Goal: Task Accomplishment & Management: Use online tool/utility

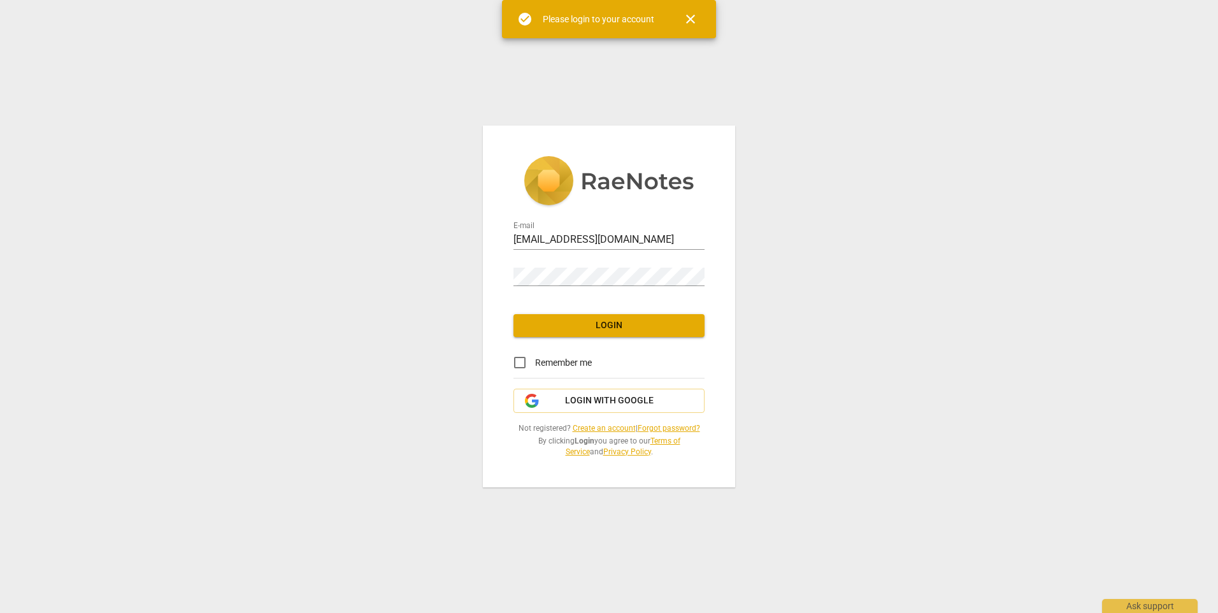
click at [591, 328] on span "Login" at bounding box center [609, 325] width 171 height 13
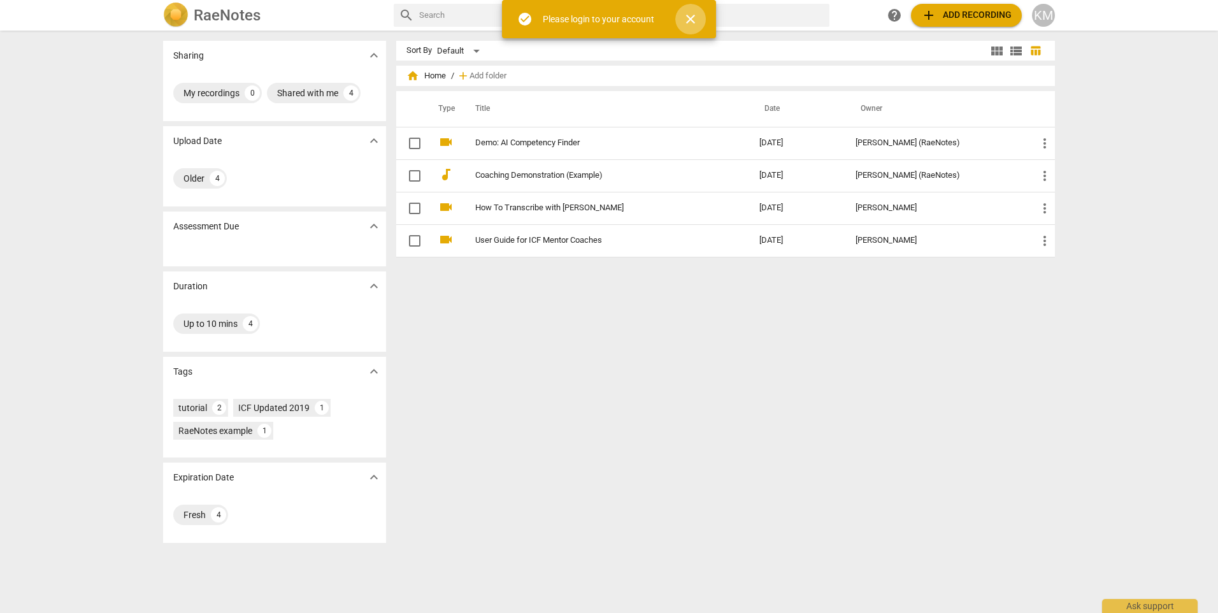
click at [691, 20] on span "close" at bounding box center [690, 18] width 15 height 15
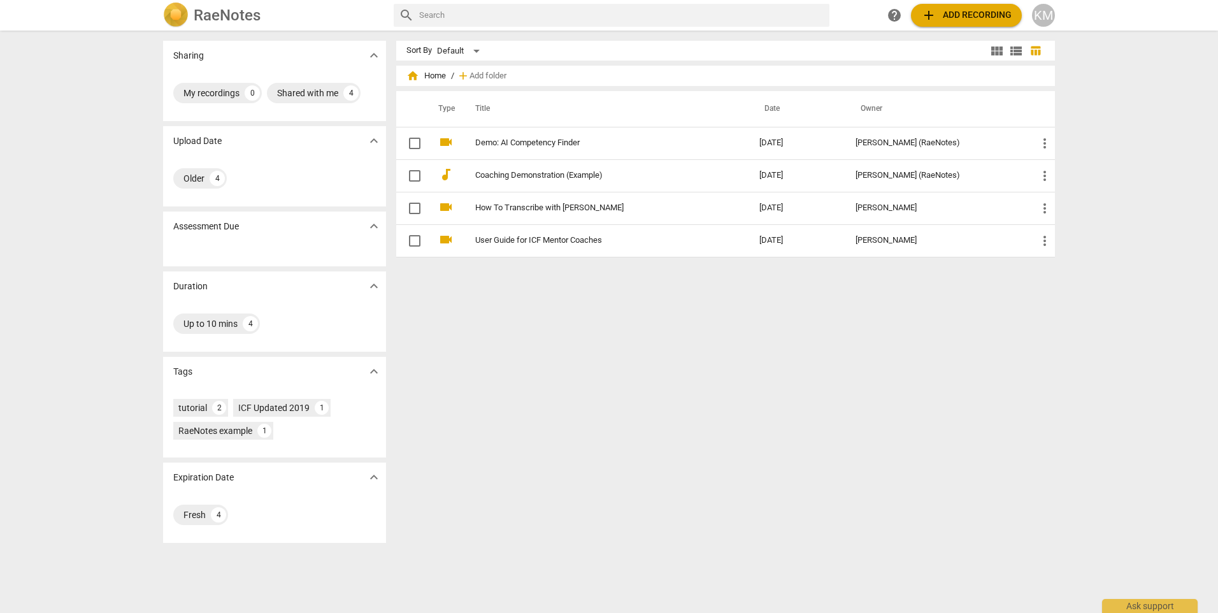
click at [950, 13] on span "add Add recording" at bounding box center [966, 15] width 90 height 15
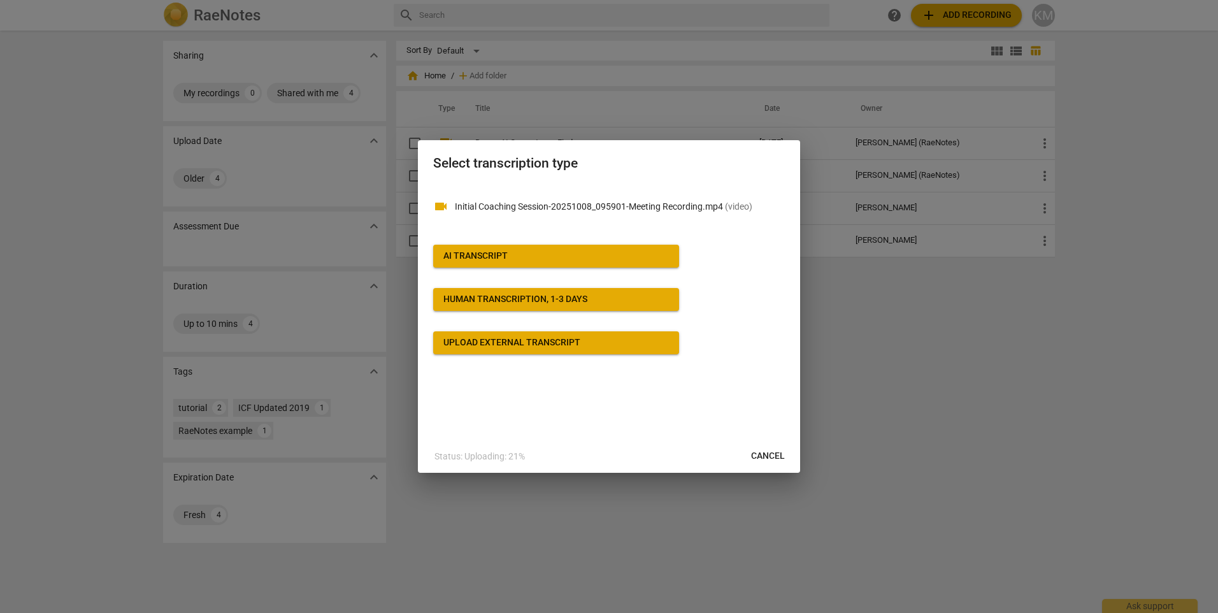
click at [537, 256] on span "AI Transcript" at bounding box center [557, 256] width 226 height 13
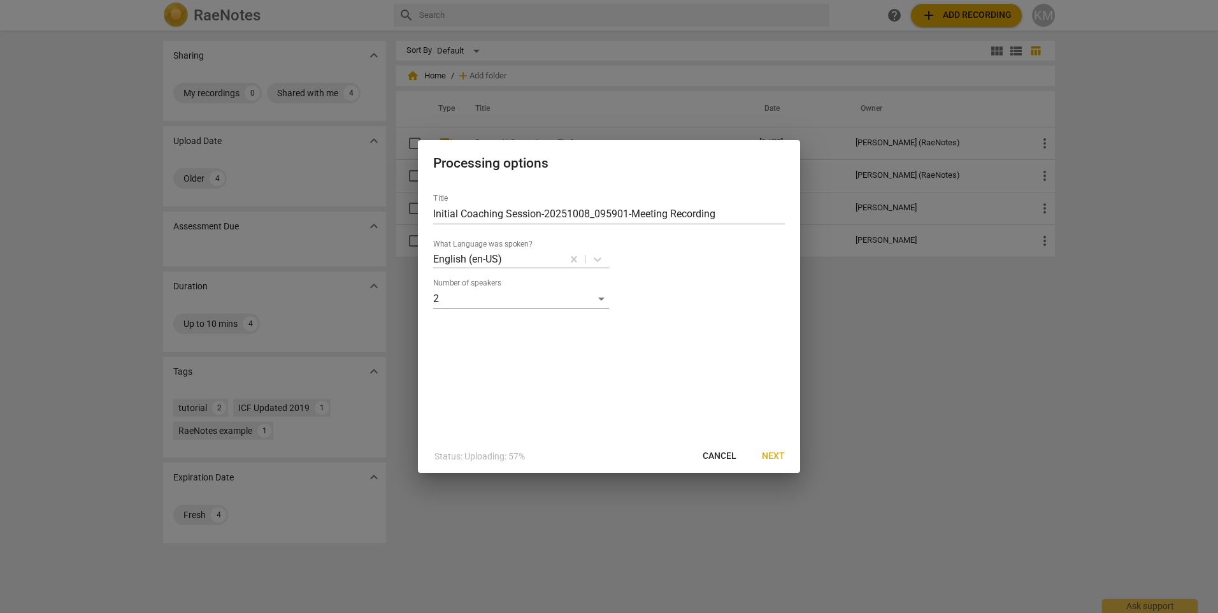
click at [774, 459] on span "Next" at bounding box center [773, 456] width 23 height 13
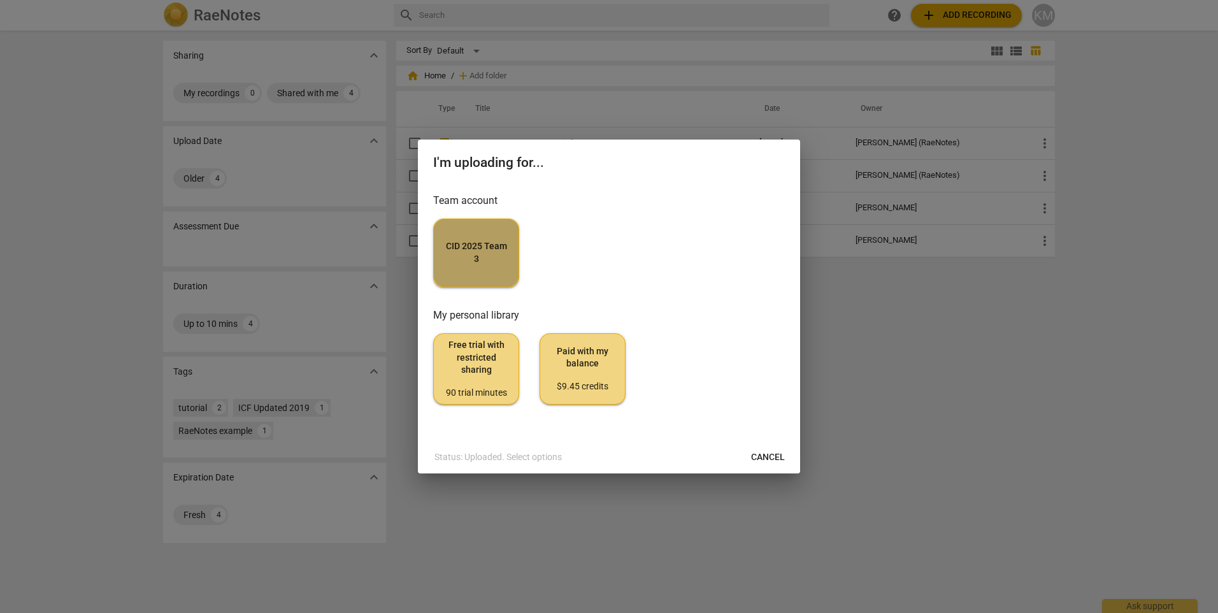
click at [458, 248] on span "CID 2025 Team 3" at bounding box center [476, 252] width 64 height 25
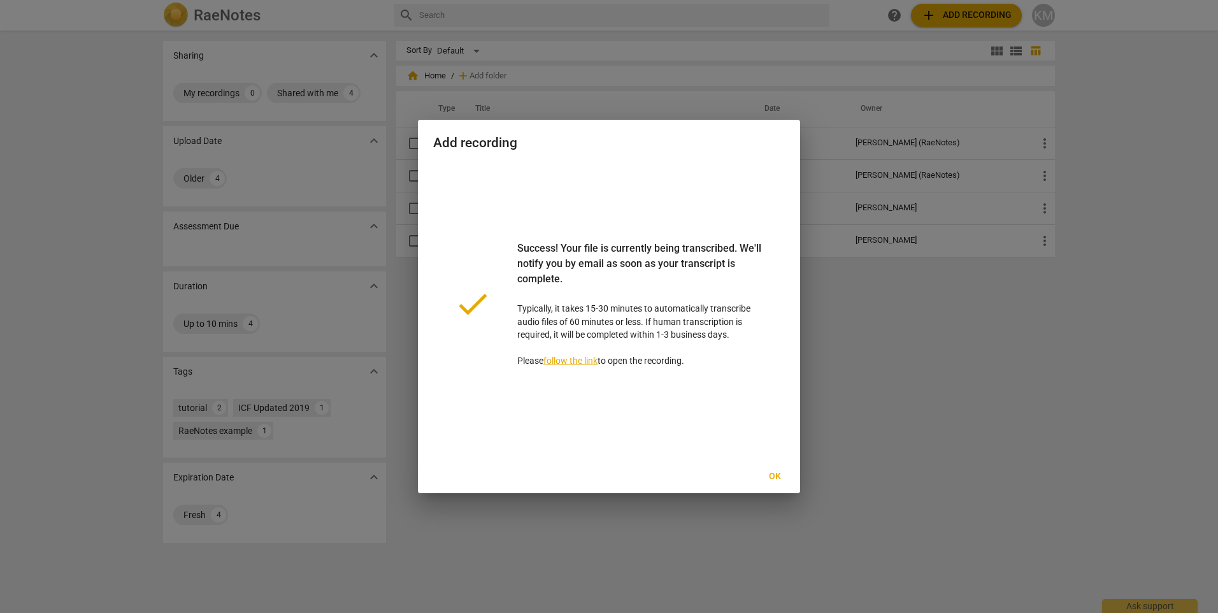
drag, startPoint x: 778, startPoint y: 477, endPoint x: 777, endPoint y: 422, distance: 54.2
click at [777, 477] on span "Ok" at bounding box center [775, 476] width 20 height 13
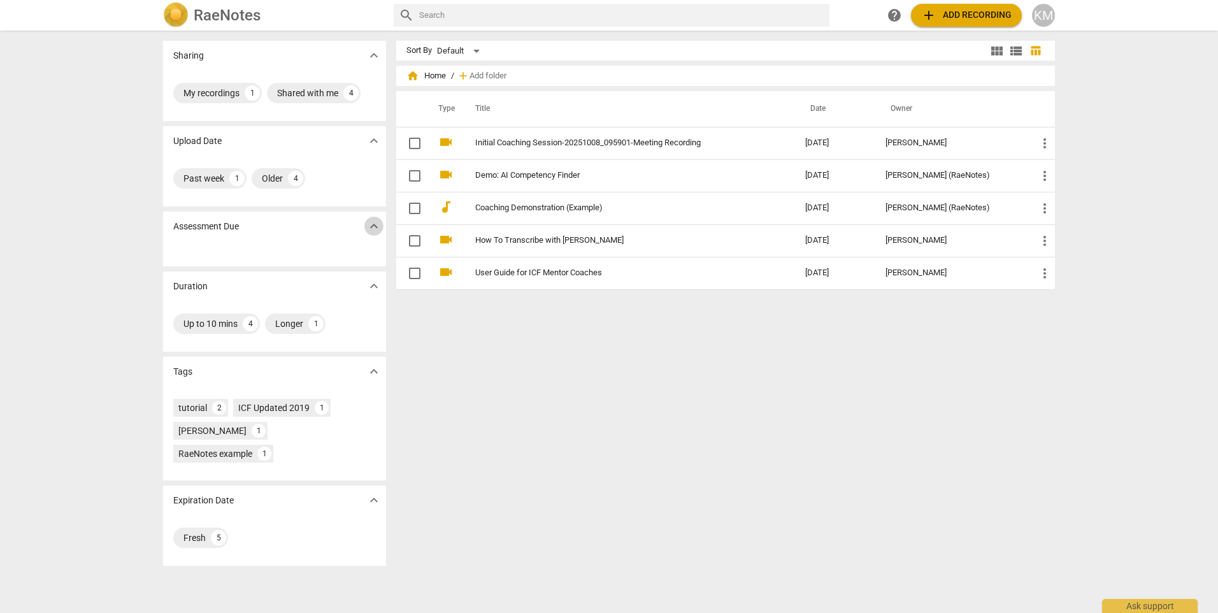
click at [367, 233] on span "expand_more" at bounding box center [373, 226] width 15 height 15
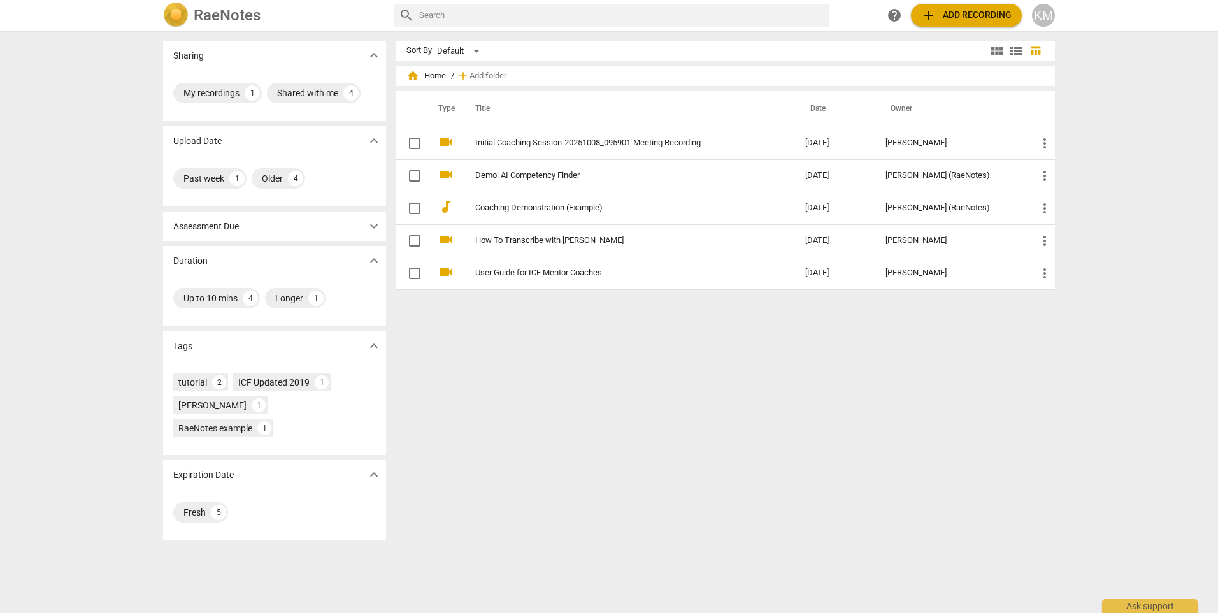
click at [366, 229] on span "expand_more" at bounding box center [373, 226] width 15 height 15
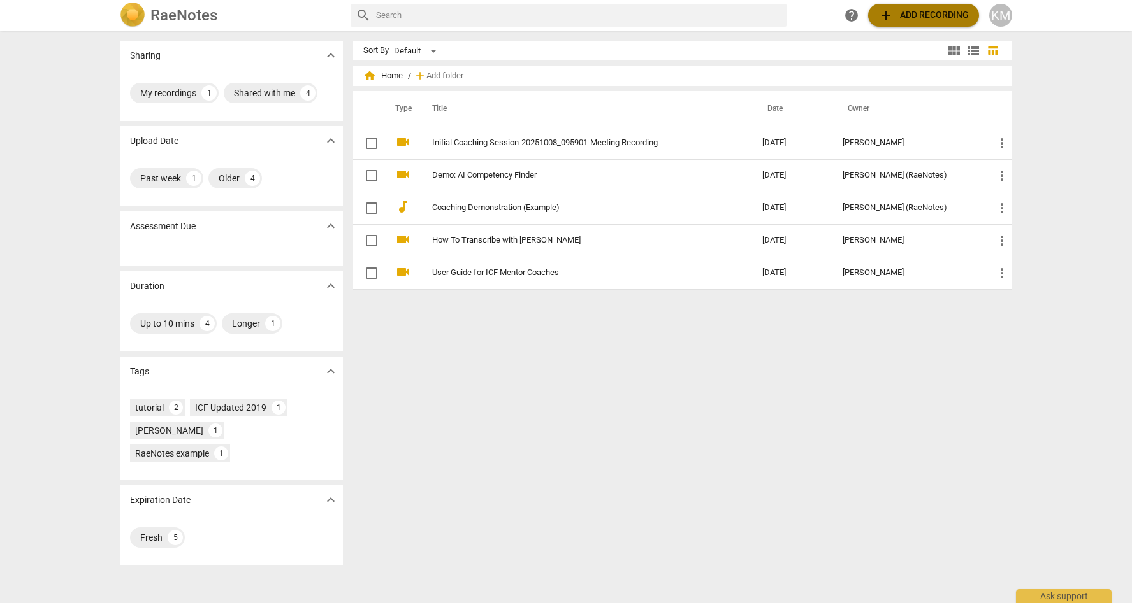
click at [928, 9] on span "add Add recording" at bounding box center [923, 15] width 90 height 15
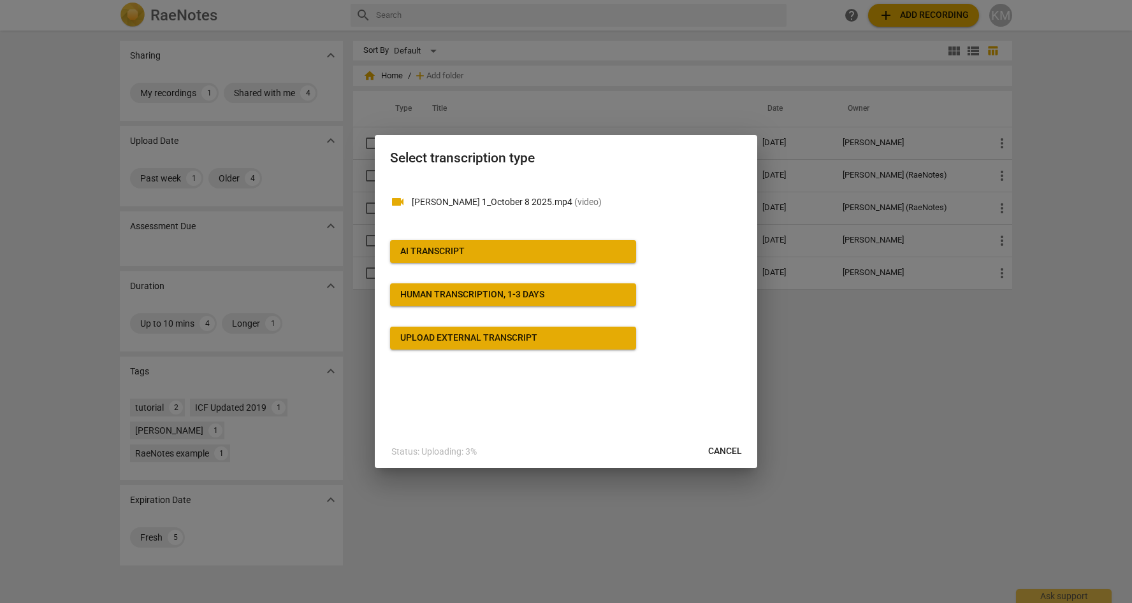
click at [490, 249] on span "AI Transcript" at bounding box center [513, 251] width 226 height 13
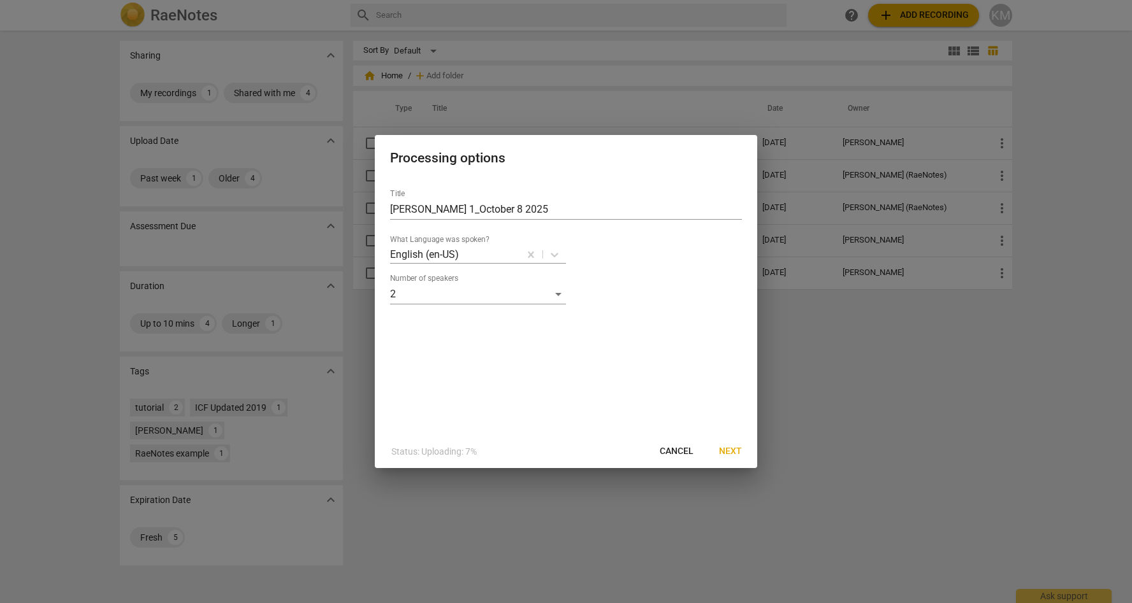
click at [732, 450] on span "Next" at bounding box center [730, 451] width 23 height 13
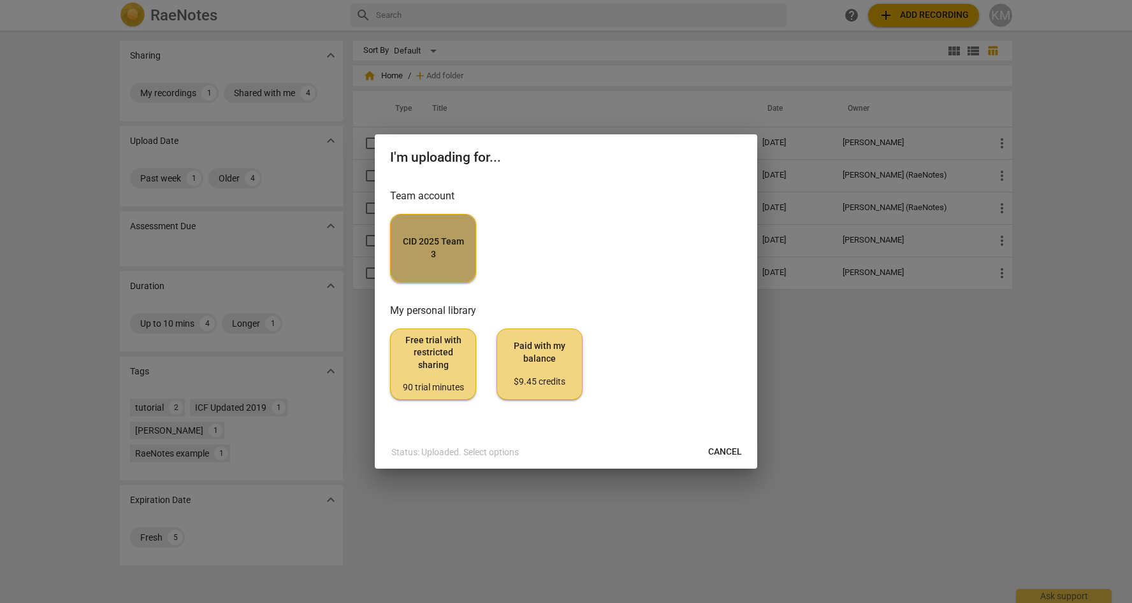
click at [449, 243] on span "CID 2025 Team 3" at bounding box center [433, 248] width 64 height 25
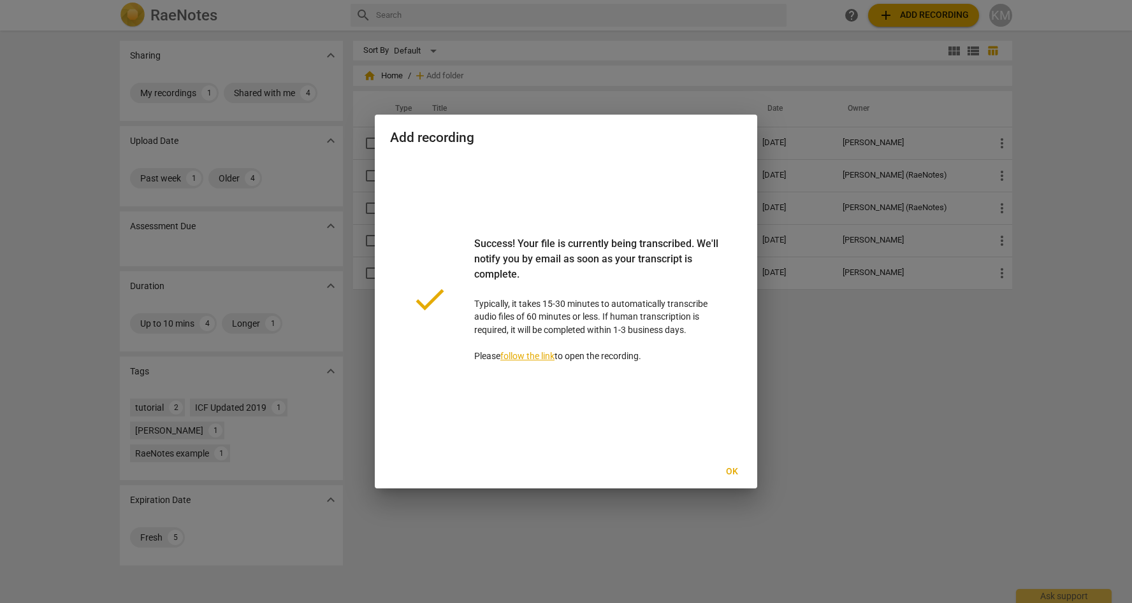
click at [726, 472] on span "Ok" at bounding box center [731, 472] width 20 height 13
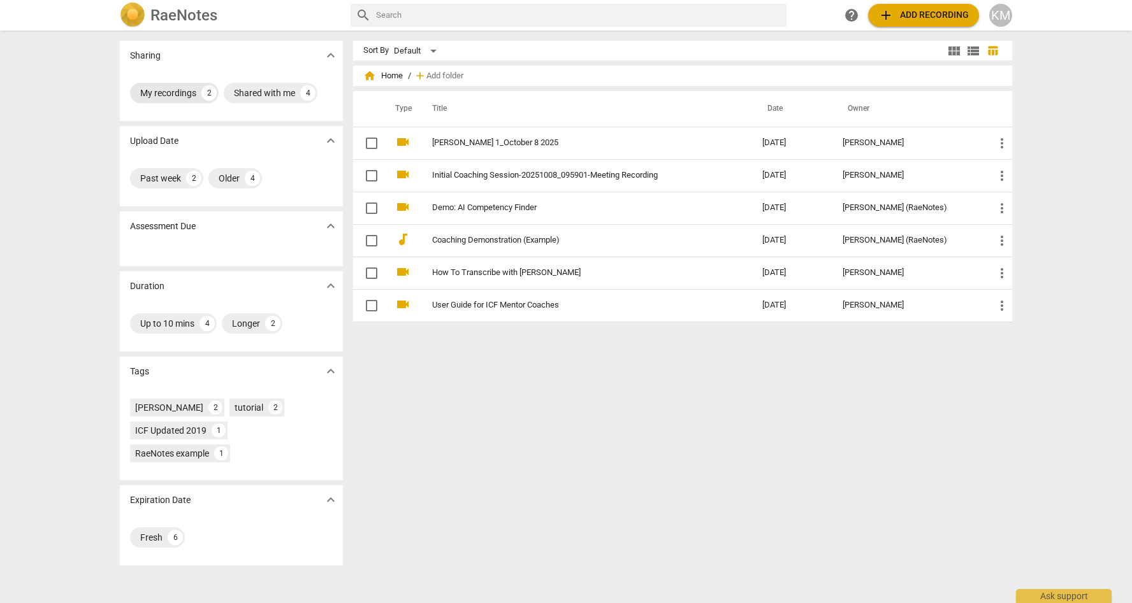
click at [201, 96] on div "2" at bounding box center [208, 92] width 15 height 15
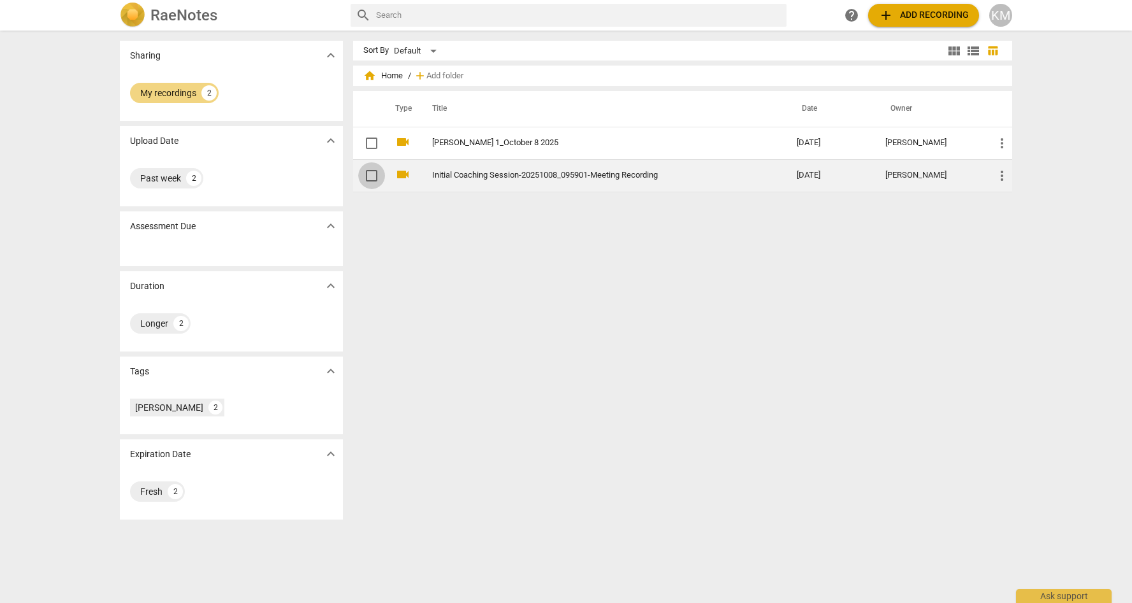
click at [365, 175] on input "checkbox" at bounding box center [371, 175] width 27 height 15
checkbox input "false"
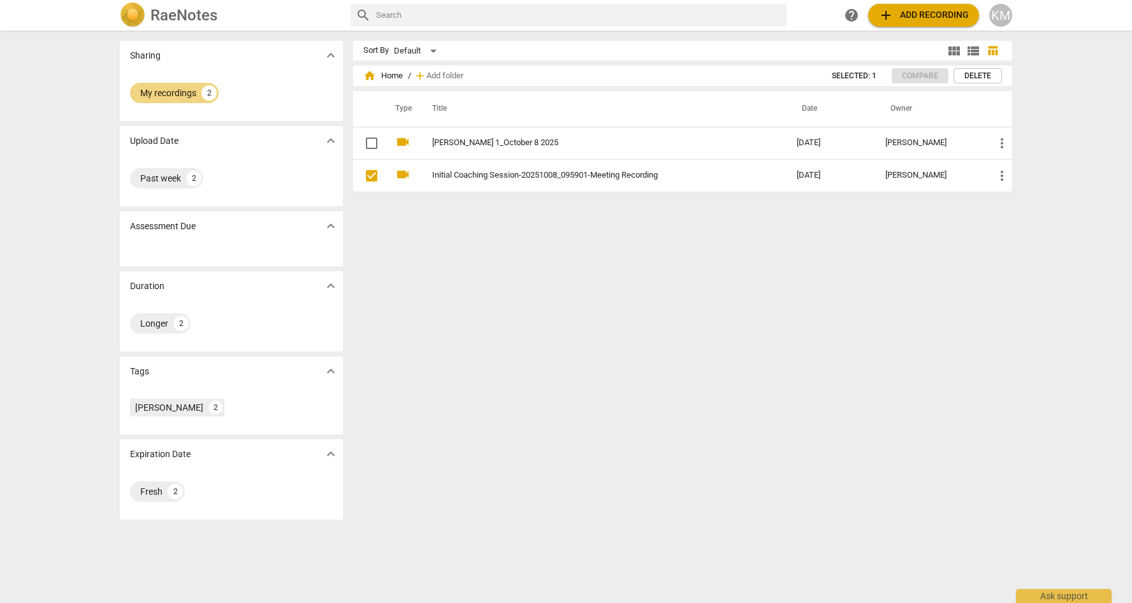
click at [966, 76] on span "Delete" at bounding box center [977, 76] width 27 height 11
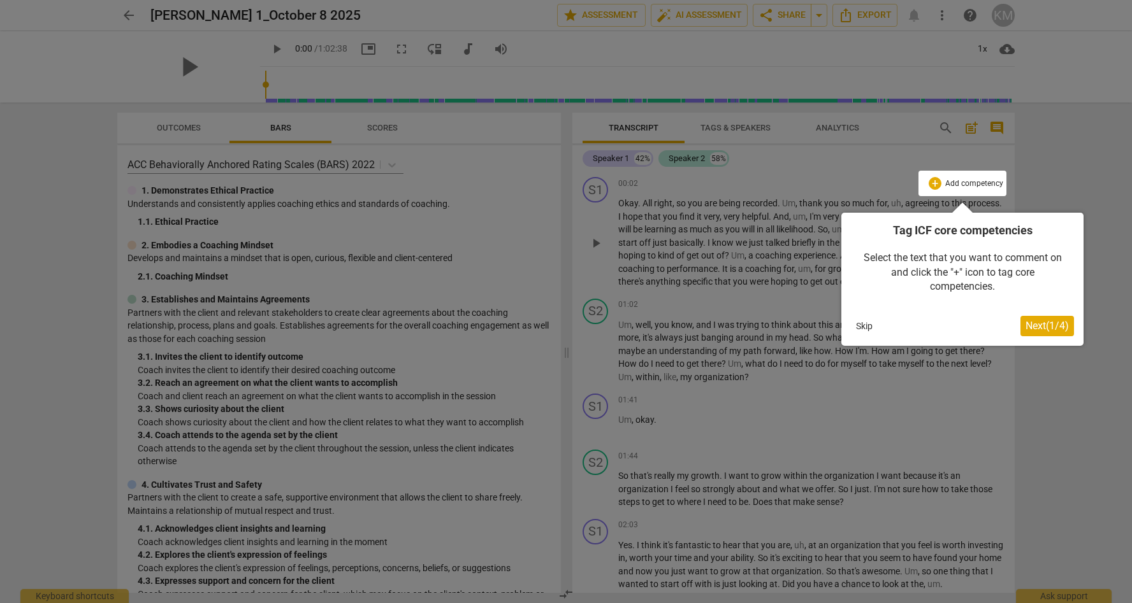
click at [1028, 324] on span "Next ( 1 / 4 )" at bounding box center [1046, 326] width 43 height 12
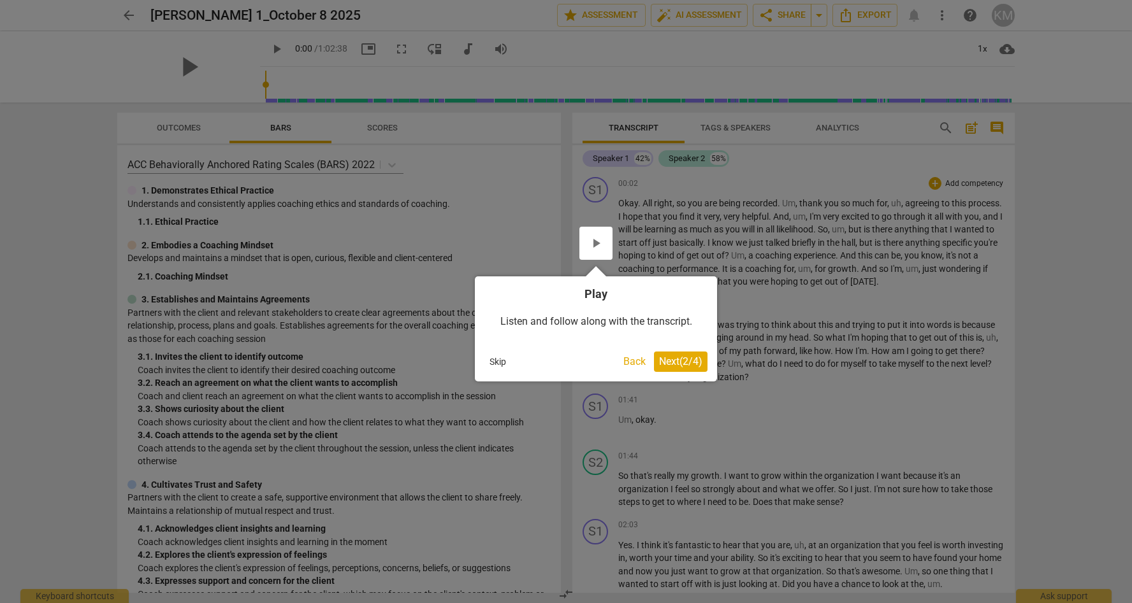
click at [674, 363] on span "Next ( 2 / 4 )" at bounding box center [680, 362] width 43 height 12
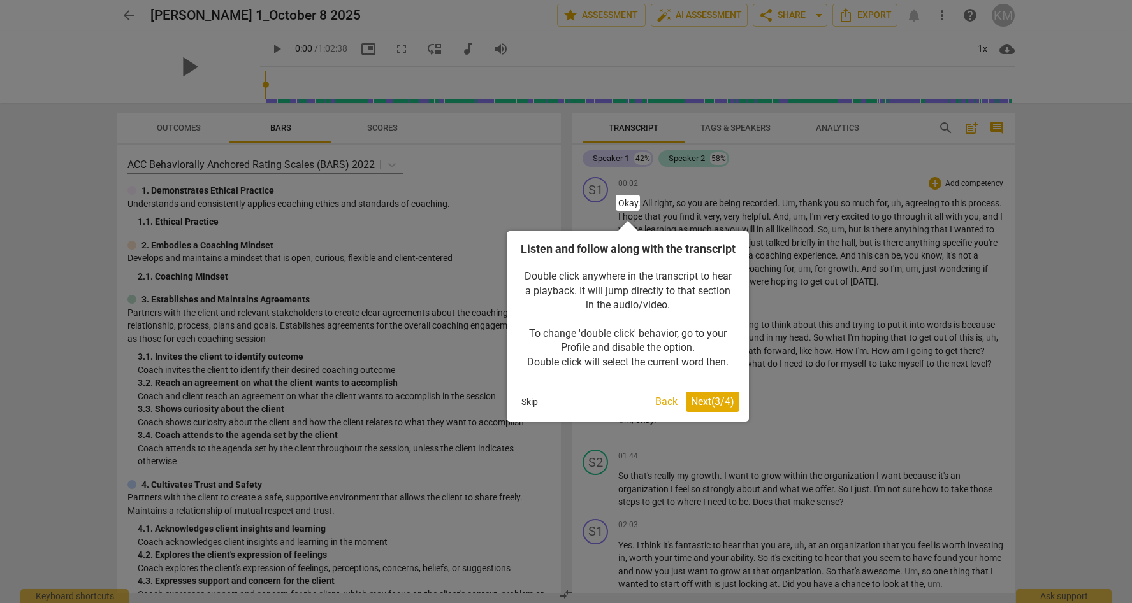
click at [702, 408] on span "Next ( 3 / 4 )" at bounding box center [712, 402] width 43 height 12
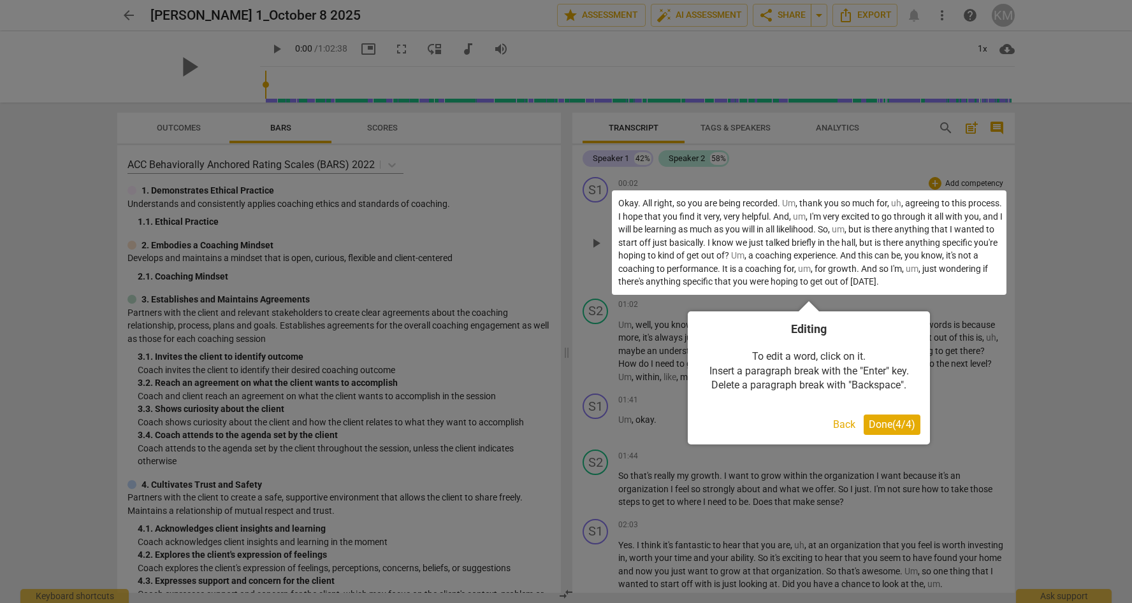
click at [872, 424] on span "Done ( 4 / 4 )" at bounding box center [892, 425] width 47 height 12
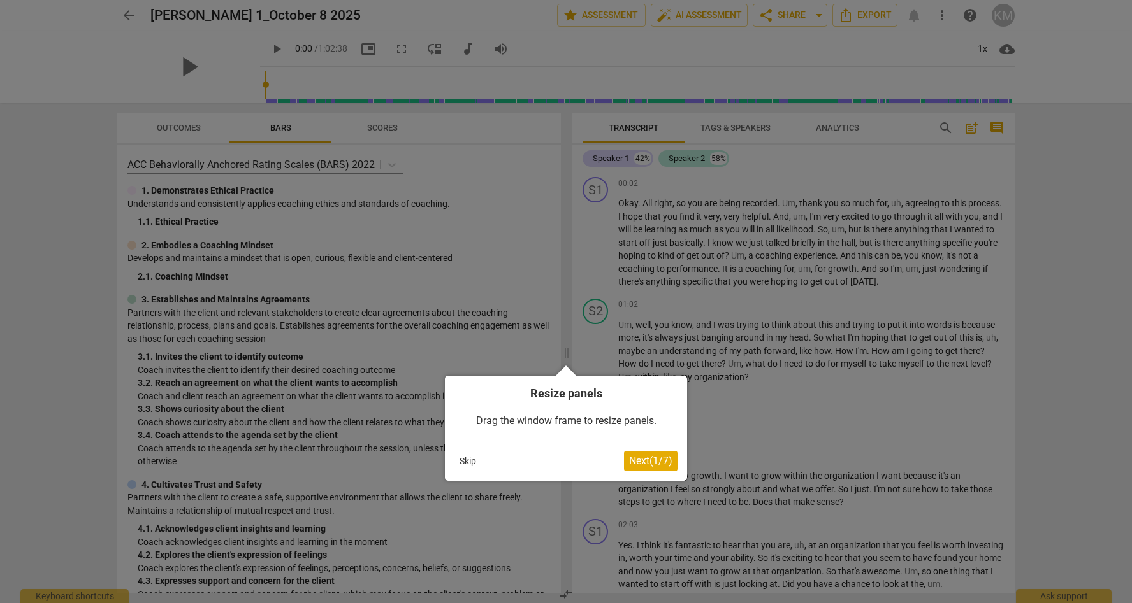
click at [647, 459] on span "Next ( 1 / 7 )" at bounding box center [650, 461] width 43 height 12
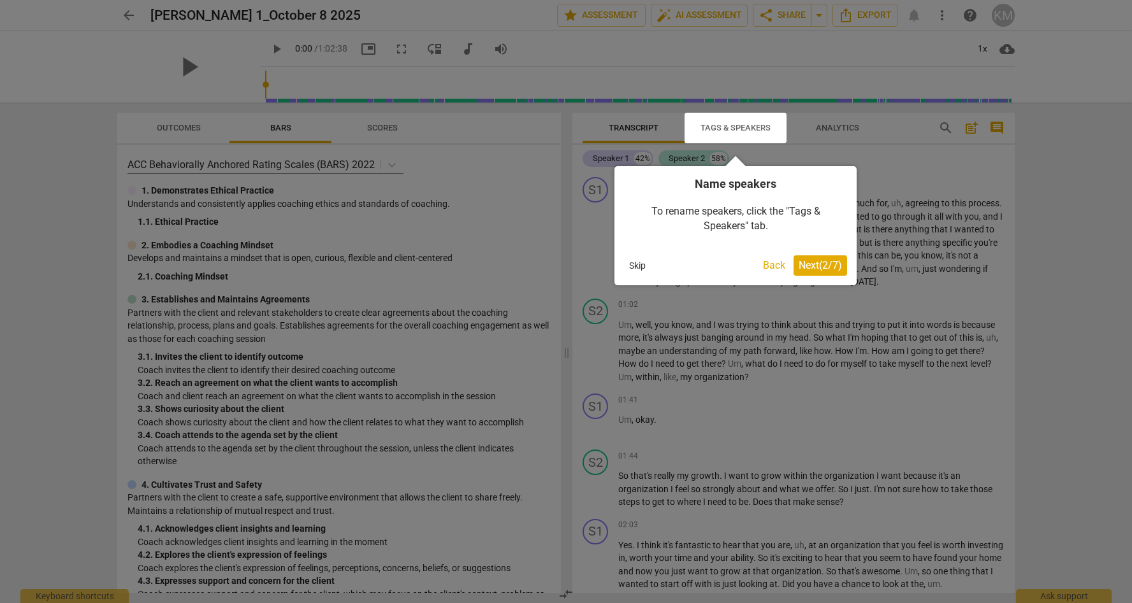
click at [823, 259] on button "Next ( 2 / 7 )" at bounding box center [820, 266] width 54 height 20
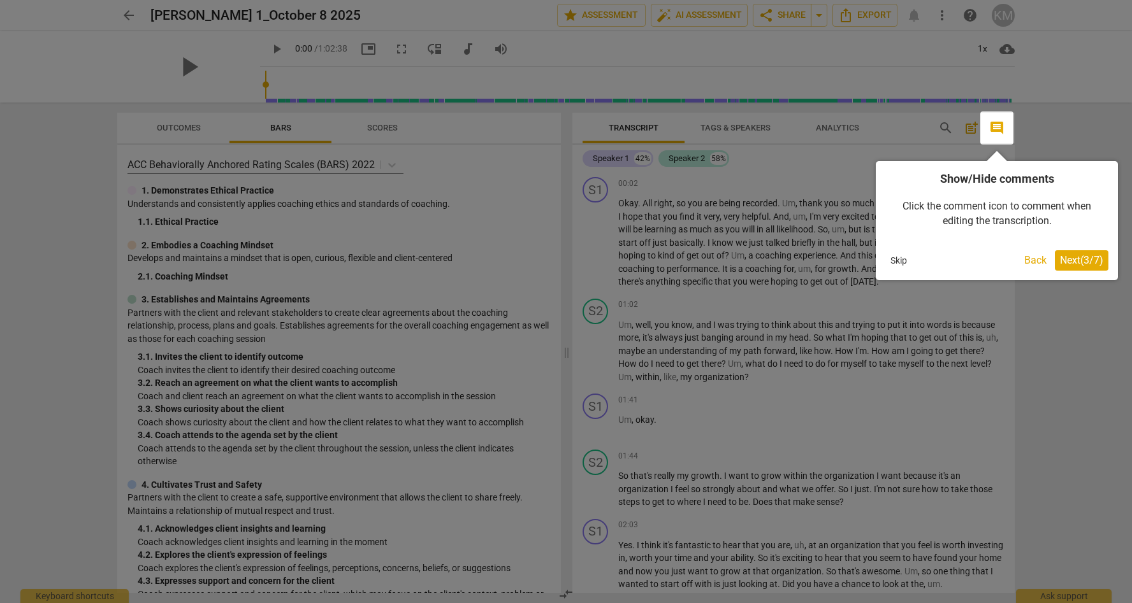
click at [1094, 262] on span "Next ( 3 / 7 )" at bounding box center [1081, 260] width 43 height 12
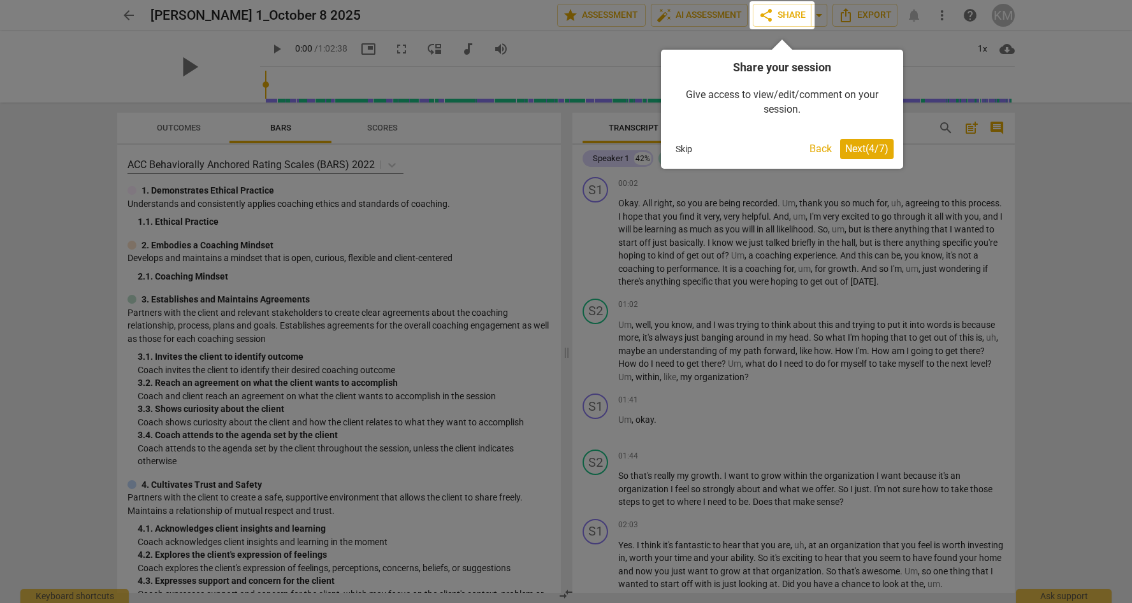
click at [863, 140] on button "Next ( 4 / 7 )" at bounding box center [867, 149] width 54 height 20
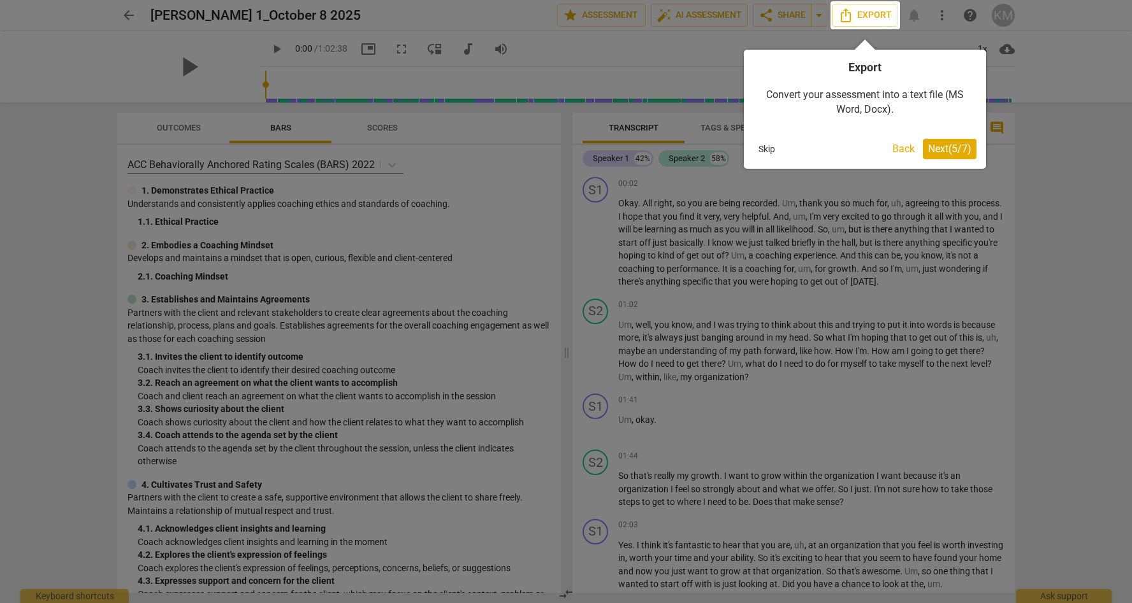
click at [934, 152] on span "Next ( 5 / 7 )" at bounding box center [949, 149] width 43 height 12
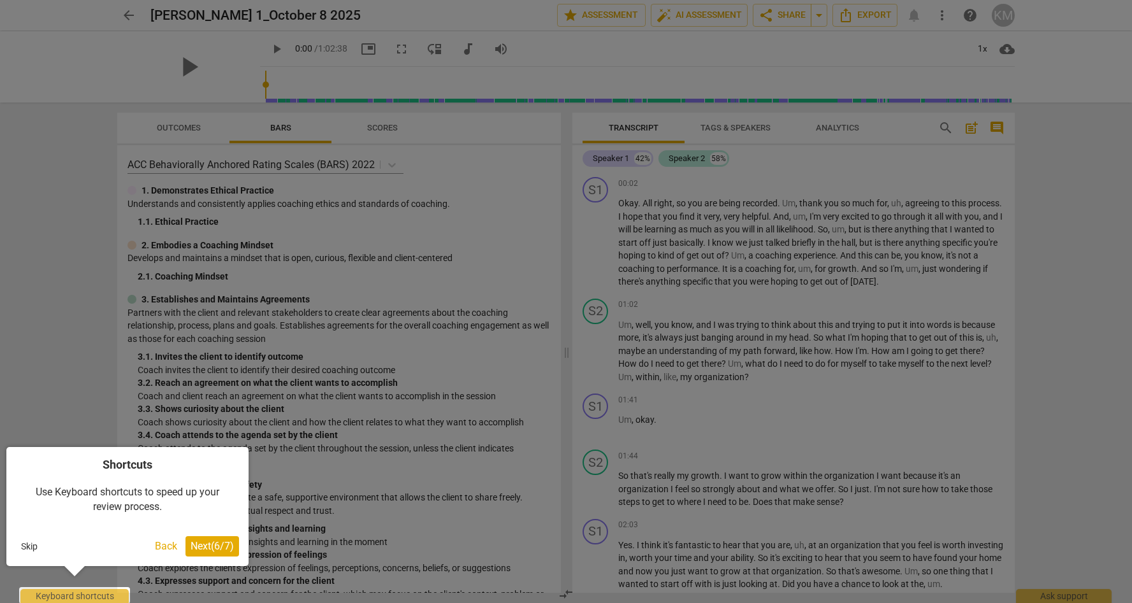
click at [213, 550] on span "Next ( 6 / 7 )" at bounding box center [212, 546] width 43 height 12
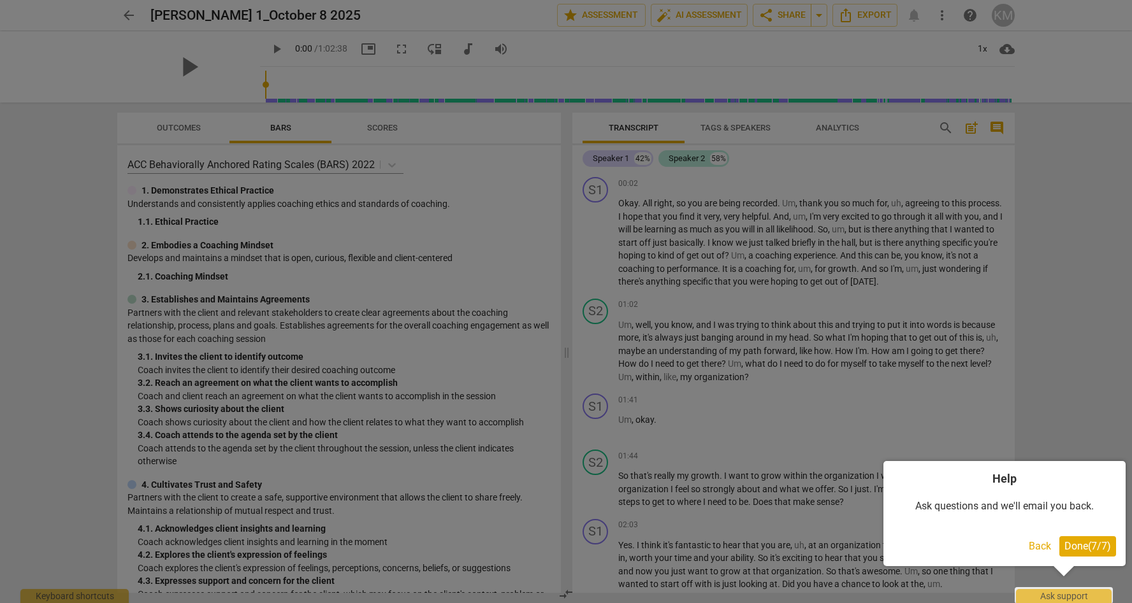
click at [1088, 545] on span "Done ( 7 / 7 )" at bounding box center [1087, 546] width 47 height 12
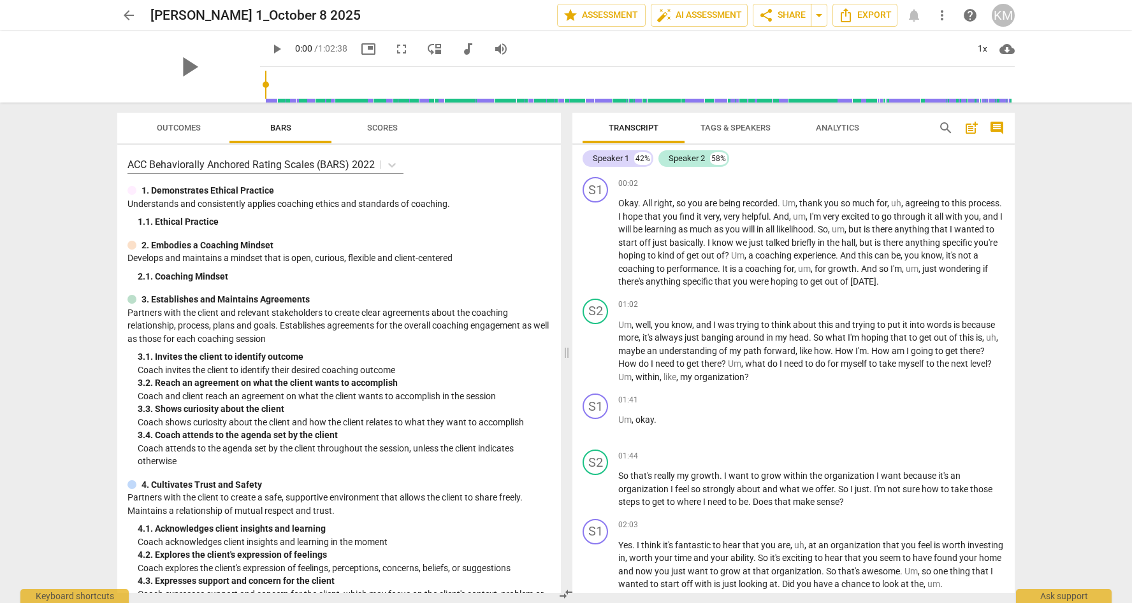
click at [750, 129] on span "Tags & Speakers" at bounding box center [735, 128] width 70 height 10
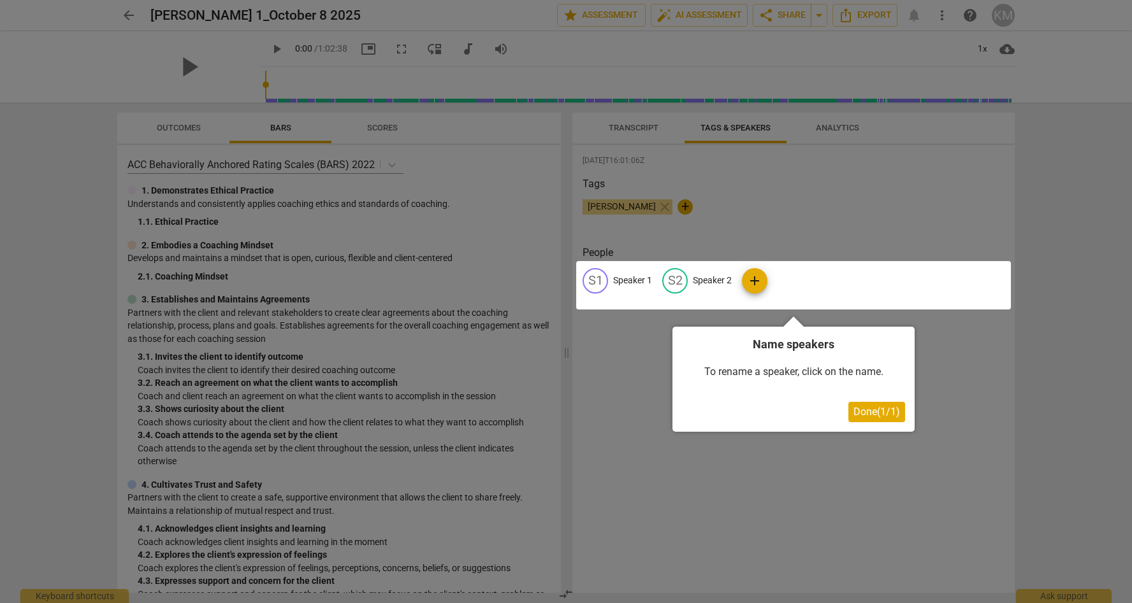
click at [593, 289] on div at bounding box center [793, 285] width 435 height 48
click at [874, 416] on span "Done ( 1 / 1 )" at bounding box center [876, 412] width 47 height 12
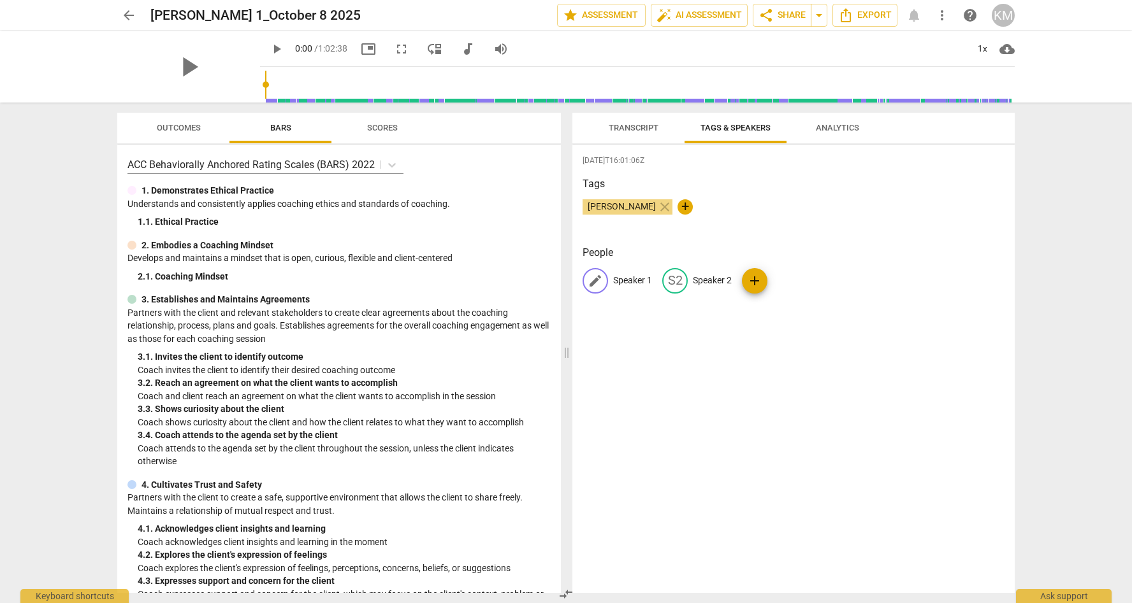
click at [599, 282] on span "edit" at bounding box center [595, 280] width 15 height 15
click at [647, 130] on span "Transcript" at bounding box center [634, 128] width 50 height 10
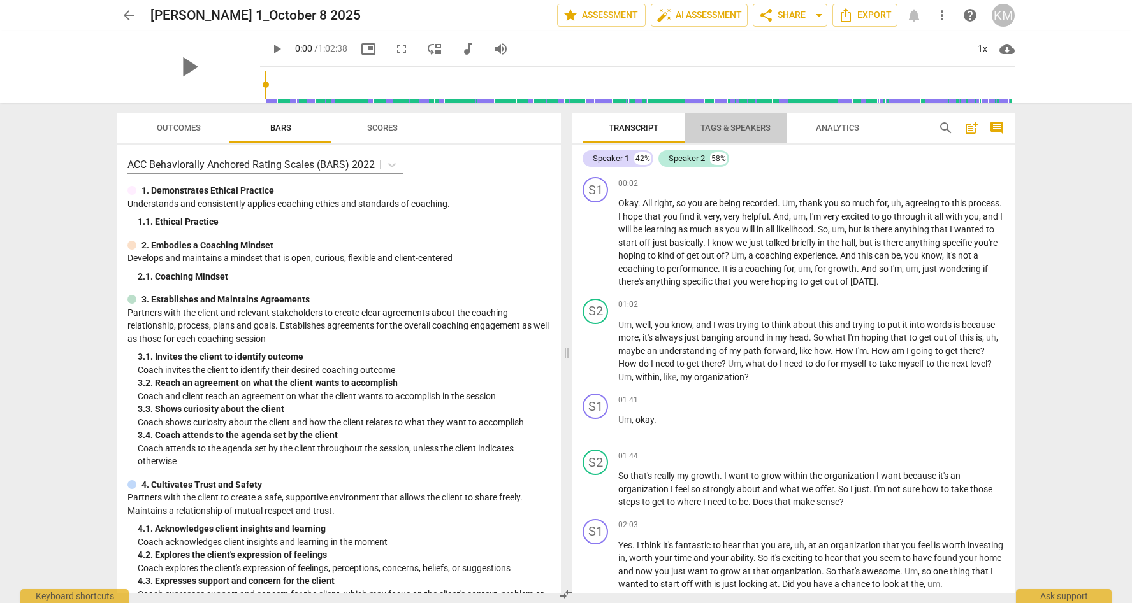
click at [749, 126] on span "Tags & Speakers" at bounding box center [735, 128] width 70 height 10
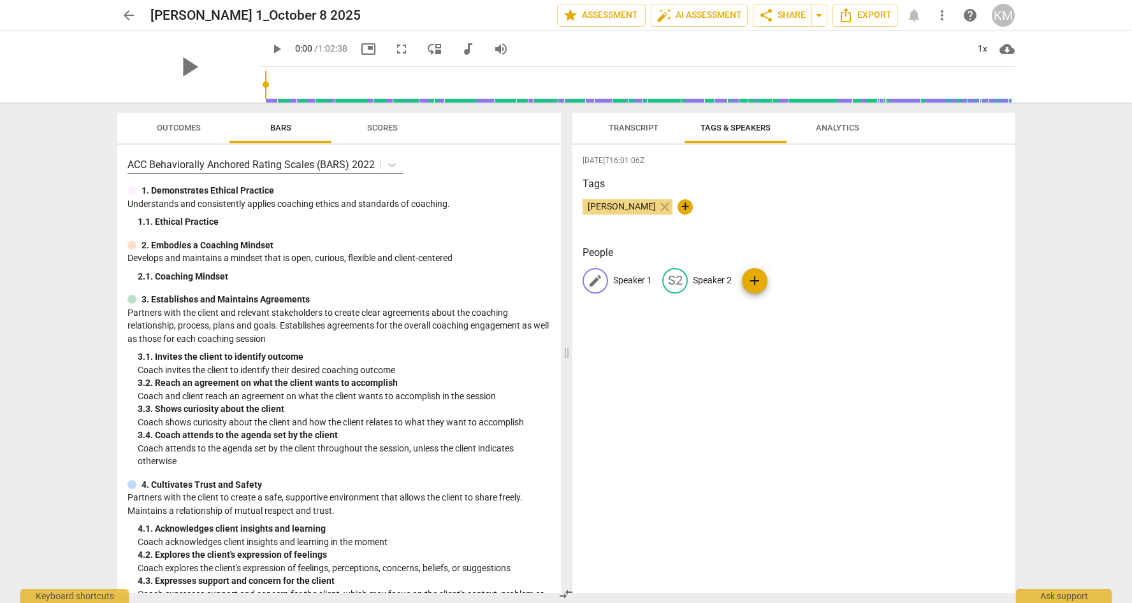
click at [628, 280] on p "Speaker 1" at bounding box center [632, 280] width 39 height 13
type input "[PERSON_NAME]"
click at [776, 284] on span "add" at bounding box center [783, 280] width 15 height 15
type input "m"
click at [760, 346] on div "[DATE]T16:01:06Z Tags [PERSON_NAME] close + People KM [PERSON_NAME] S2 Speaker …" at bounding box center [793, 369] width 442 height 448
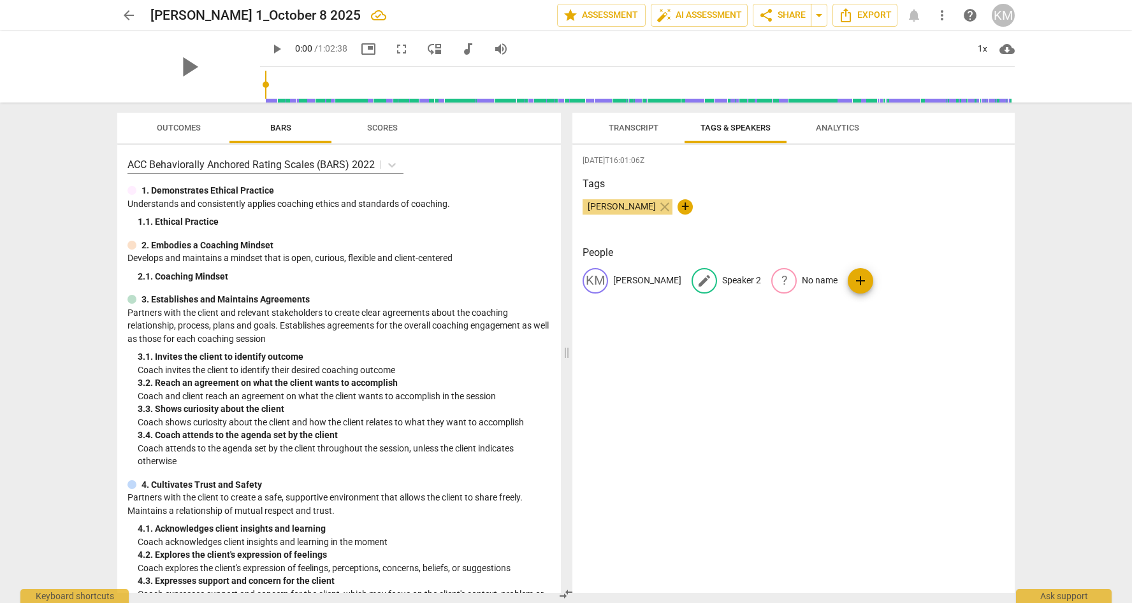
click at [698, 282] on span "edit" at bounding box center [704, 280] width 15 height 15
type input "[PERSON_NAME][DEMOGRAPHIC_DATA]"
click at [638, 128] on span "Transcript" at bounding box center [634, 128] width 50 height 10
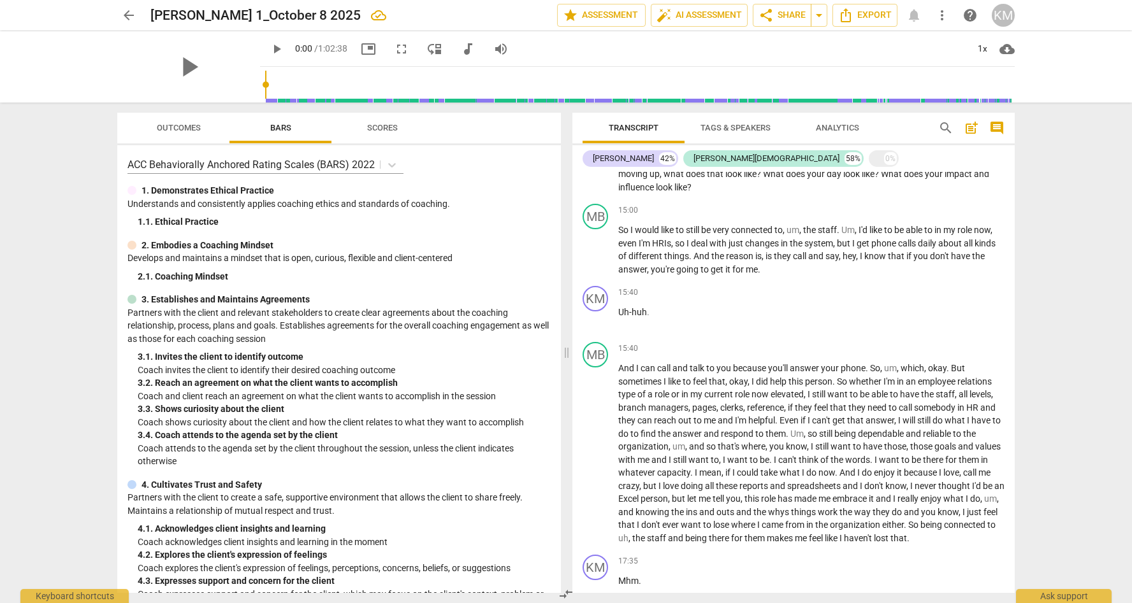
scroll to position [2974, 0]
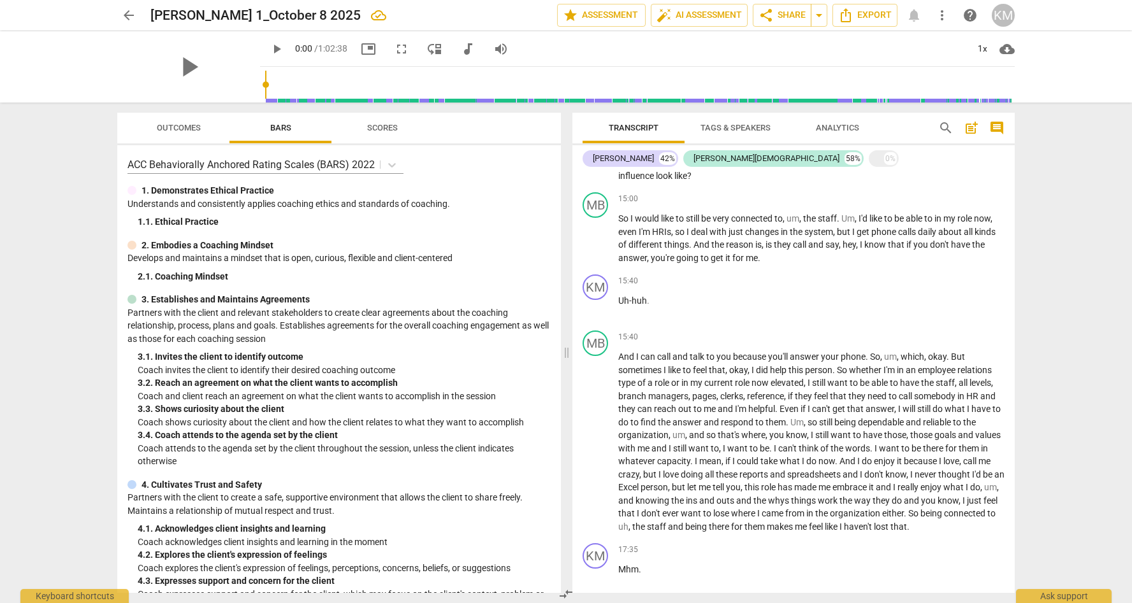
click at [384, 127] on span "Scores" at bounding box center [382, 128] width 31 height 10
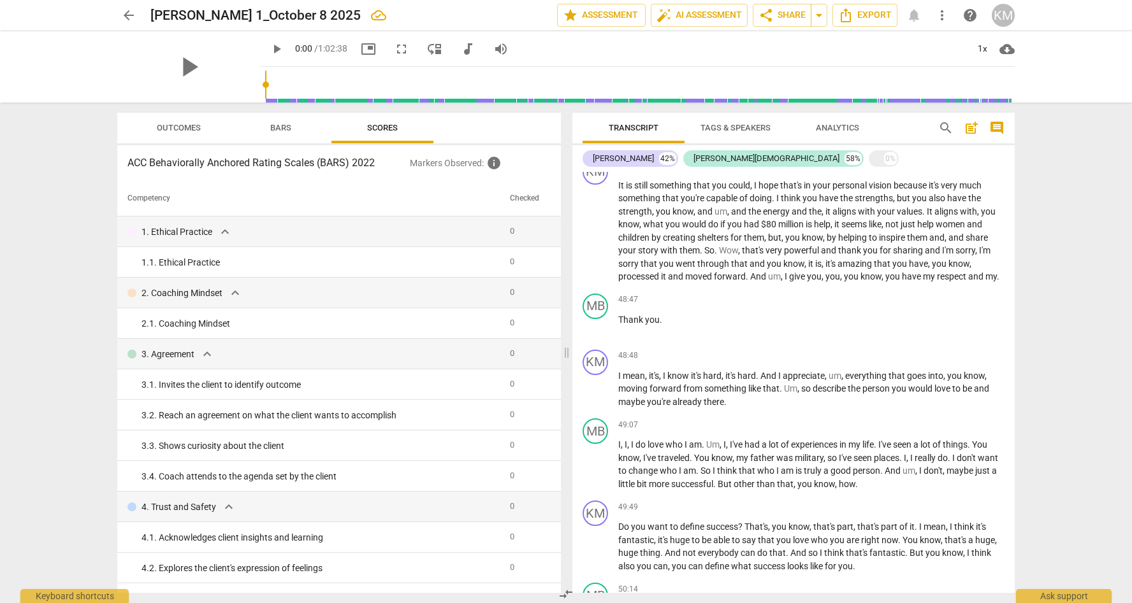
scroll to position [9771, 0]
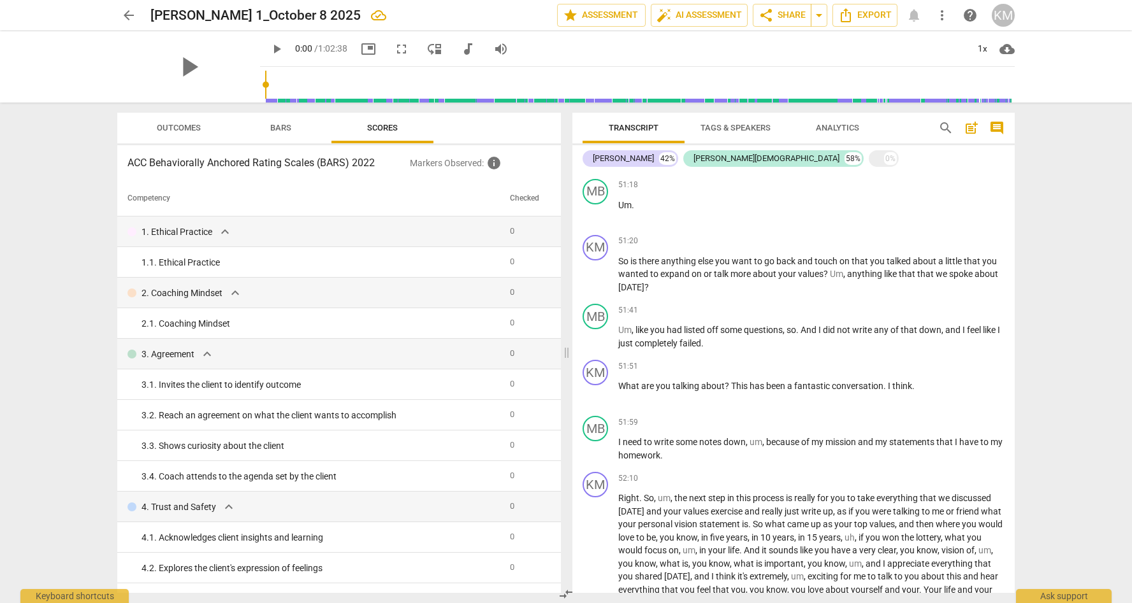
click at [836, 129] on span "Analytics" at bounding box center [837, 128] width 43 height 10
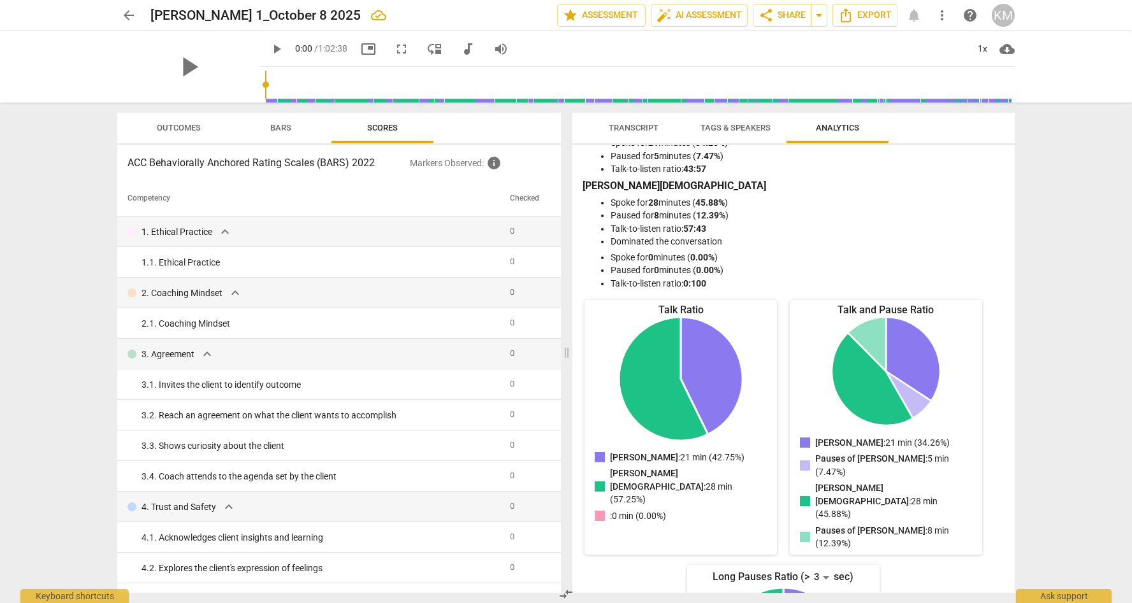
scroll to position [0, 0]
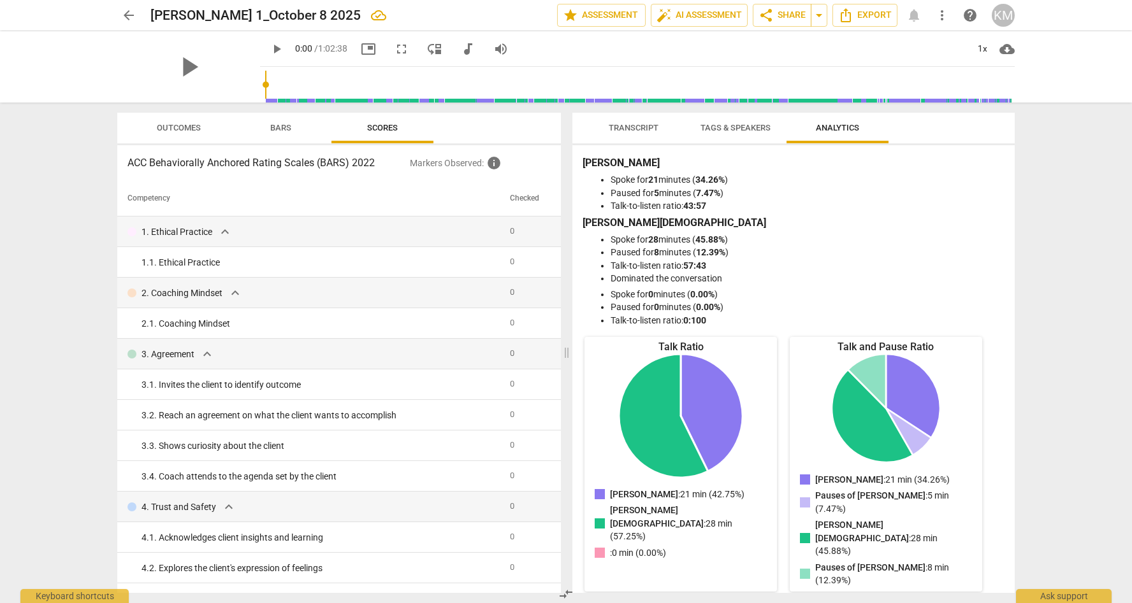
click at [628, 126] on span "Transcript" at bounding box center [634, 128] width 50 height 10
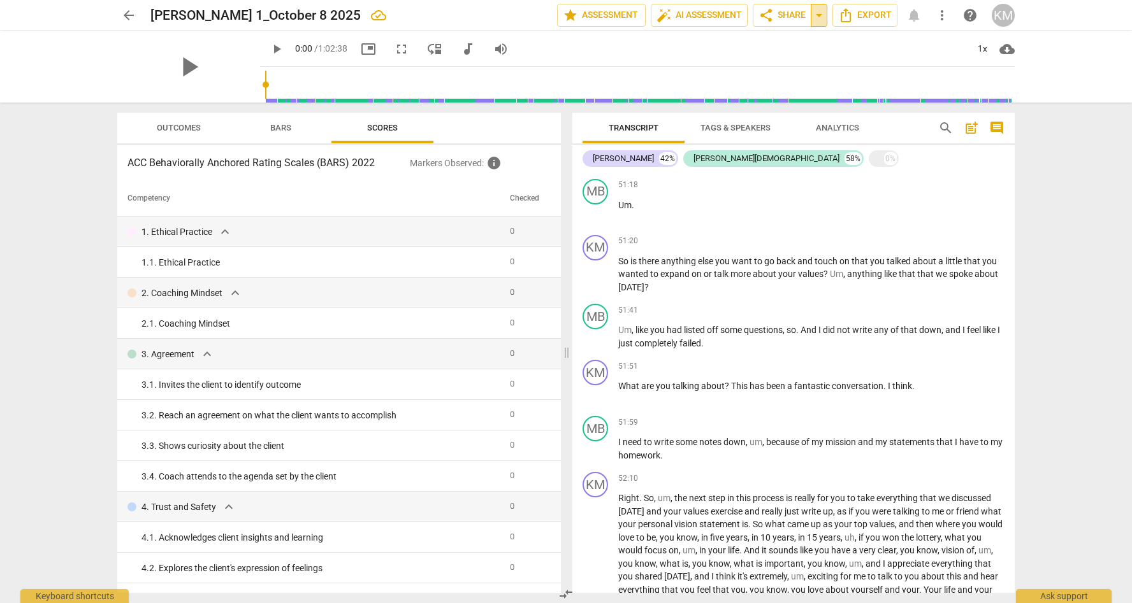
click at [818, 16] on span "arrow_drop_down" at bounding box center [818, 15] width 15 height 15
click at [131, 18] on span "arrow_back" at bounding box center [128, 15] width 15 height 15
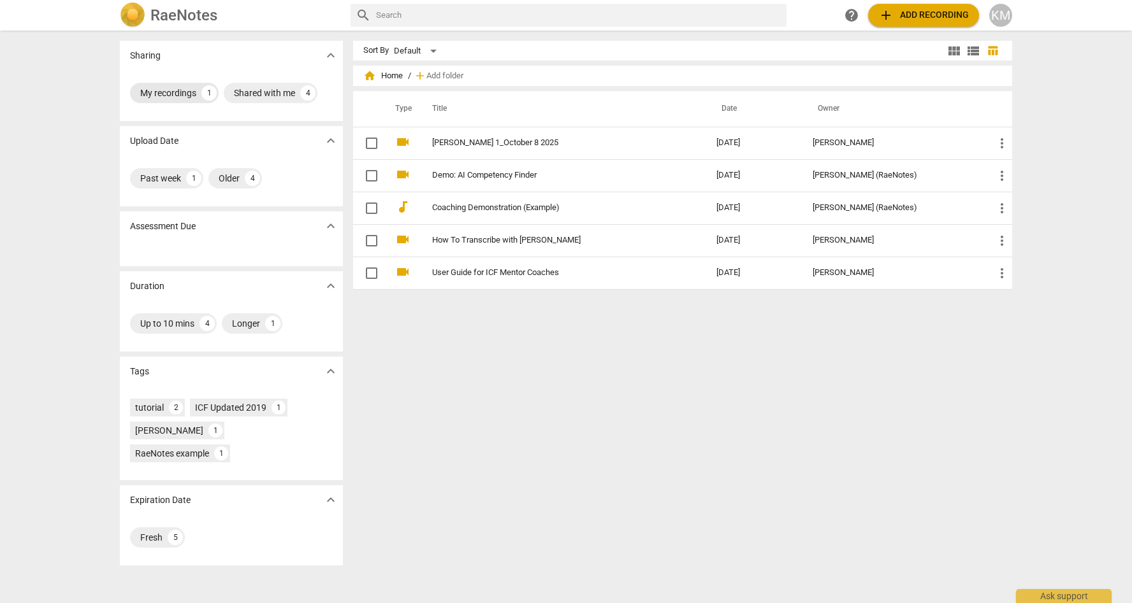
click at [177, 94] on div "My recordings" at bounding box center [168, 93] width 56 height 13
